Goal: Information Seeking & Learning: Learn about a topic

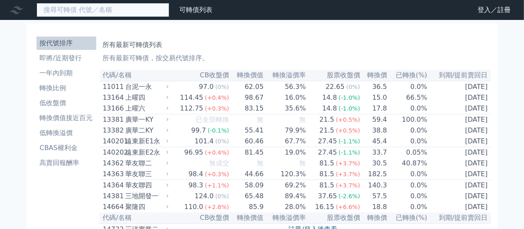
click at [85, 6] on input at bounding box center [103, 10] width 133 height 14
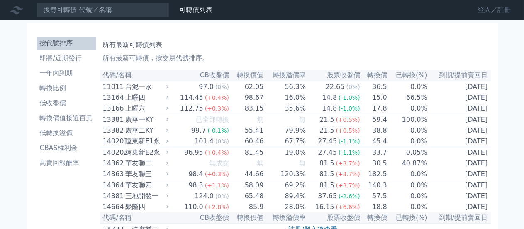
click at [503, 8] on link "登入／註冊" at bounding box center [494, 9] width 46 height 13
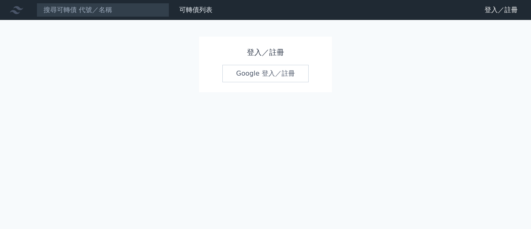
click at [284, 80] on link "Google 登入／註冊" at bounding box center [265, 73] width 86 height 17
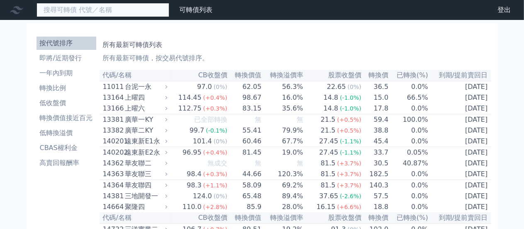
click at [79, 10] on input at bounding box center [103, 10] width 133 height 14
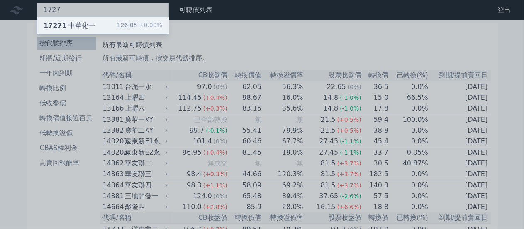
type input "1727"
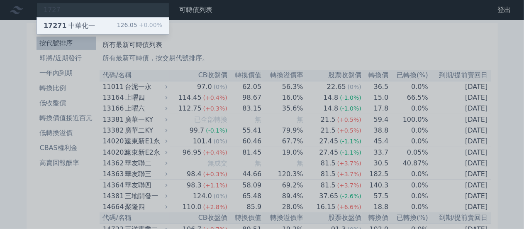
click at [81, 25] on div "17271 中華化一" at bounding box center [69, 26] width 51 height 10
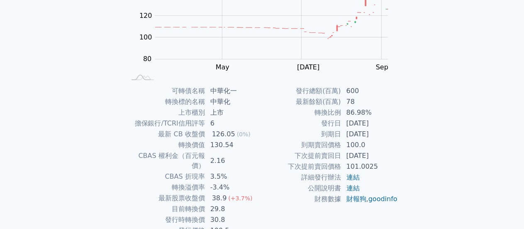
scroll to position [125, 0]
